Goal: Information Seeking & Learning: Learn about a topic

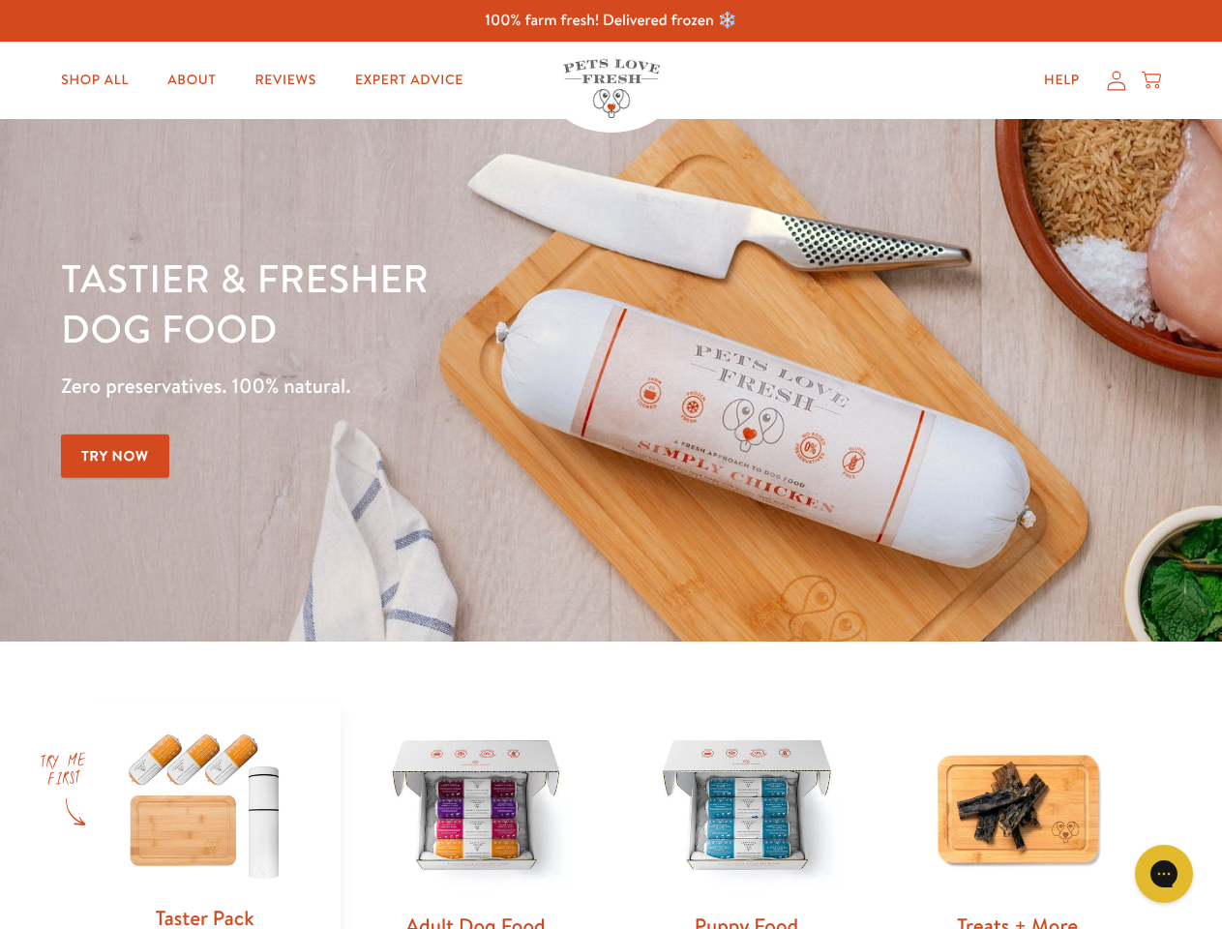
click at [611, 464] on div "Tastier & fresher dog food Zero preservatives. 100% natural. Try Now" at bounding box center [428, 380] width 734 height 255
click at [1164, 874] on icon "Gorgias live chat" at bounding box center [1163, 873] width 18 height 18
